Goal: Task Accomplishment & Management: Manage account settings

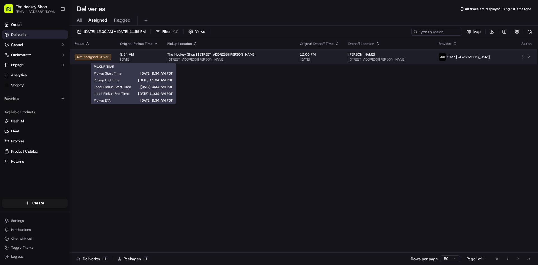
click at [139, 53] on span "9:34 AM" at bounding box center [139, 54] width 38 height 4
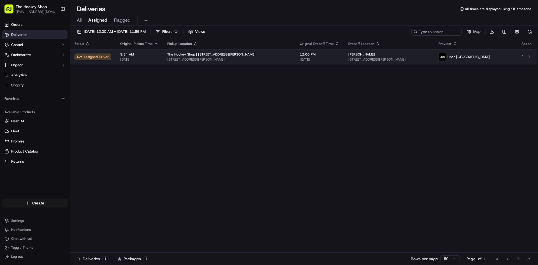
click at [524, 56] on html "The Hockey Shop [EMAIL_ADDRESS][DOMAIN_NAME] Toggle Sidebar Orders Deliveries C…" at bounding box center [269, 132] width 538 height 265
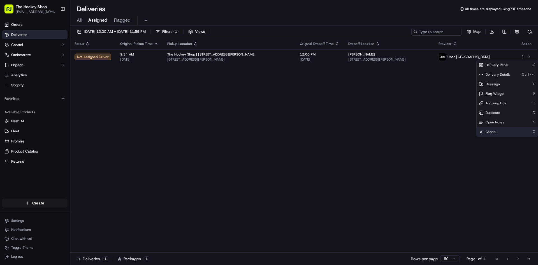
click at [509, 130] on div "Cancel C" at bounding box center [507, 132] width 61 height 10
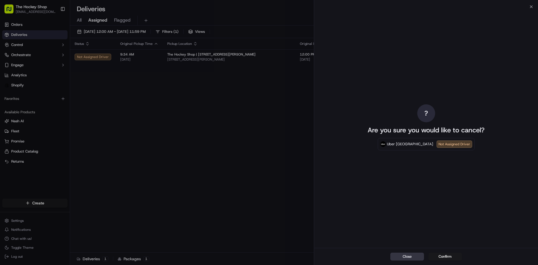
click at [416, 255] on button "Close" at bounding box center [407, 256] width 34 height 8
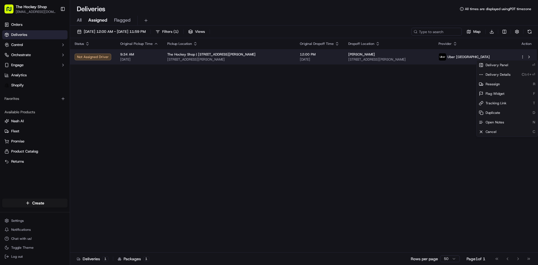
click at [117, 55] on td "9:34 AM [DATE]" at bounding box center [139, 56] width 47 height 15
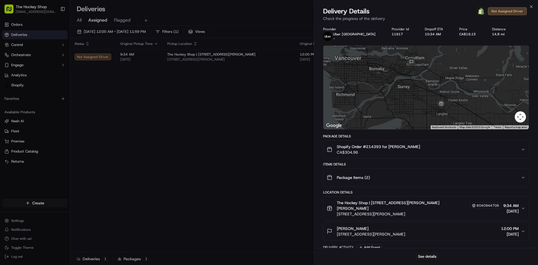
click at [529, 9] on div "Delivery Details Open Order in Shopify Not Assigned Driver Check the progress o…" at bounding box center [426, 15] width 224 height 17
click at [530, 6] on icon "button" at bounding box center [531, 6] width 4 height 4
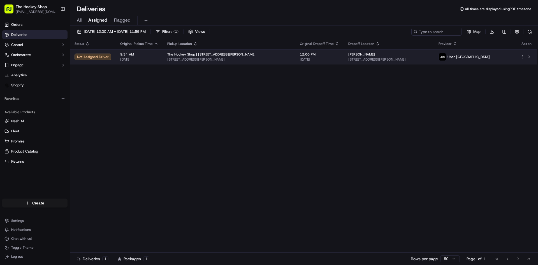
click at [523, 58] on html "The Hockey Shop [EMAIL_ADDRESS][DOMAIN_NAME] Toggle Sidebar Orders Deliveries C…" at bounding box center [269, 132] width 538 height 265
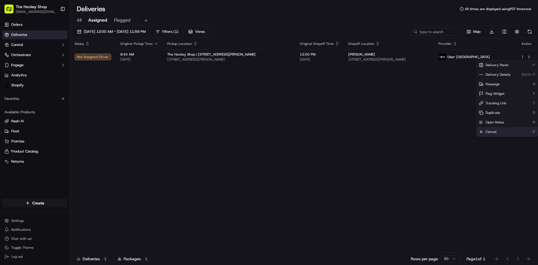
click at [505, 132] on div "Cancel C" at bounding box center [507, 132] width 61 height 10
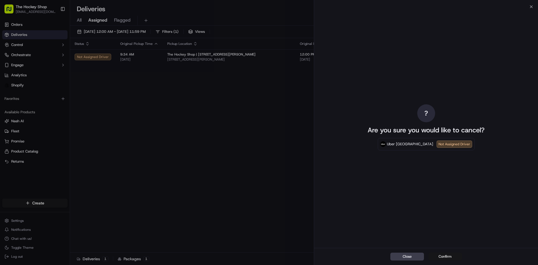
click at [433, 255] on button "Confirm" at bounding box center [445, 256] width 34 height 8
